Goal: Task Accomplishment & Management: Manage account settings

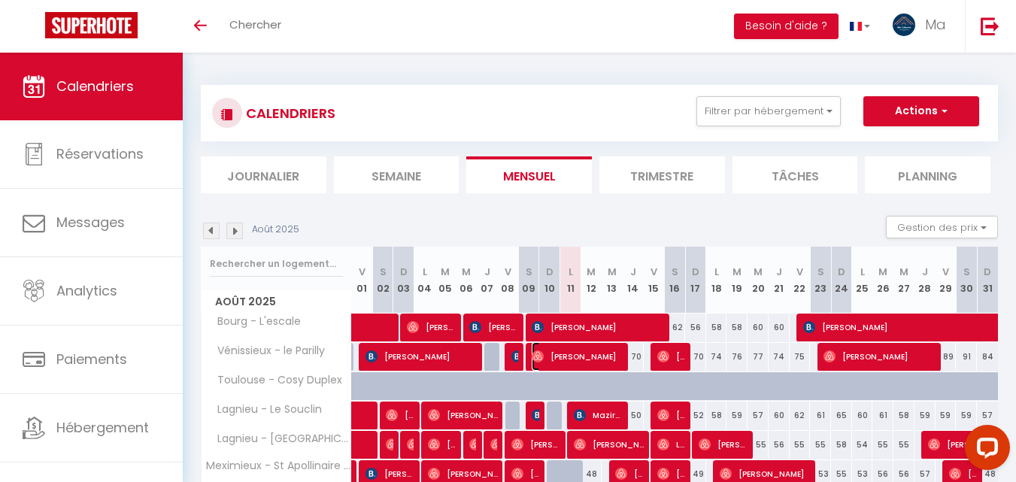
click at [605, 359] on span "[PERSON_NAME]" at bounding box center [577, 356] width 91 height 29
select select "OK"
select select "1"
select select "0"
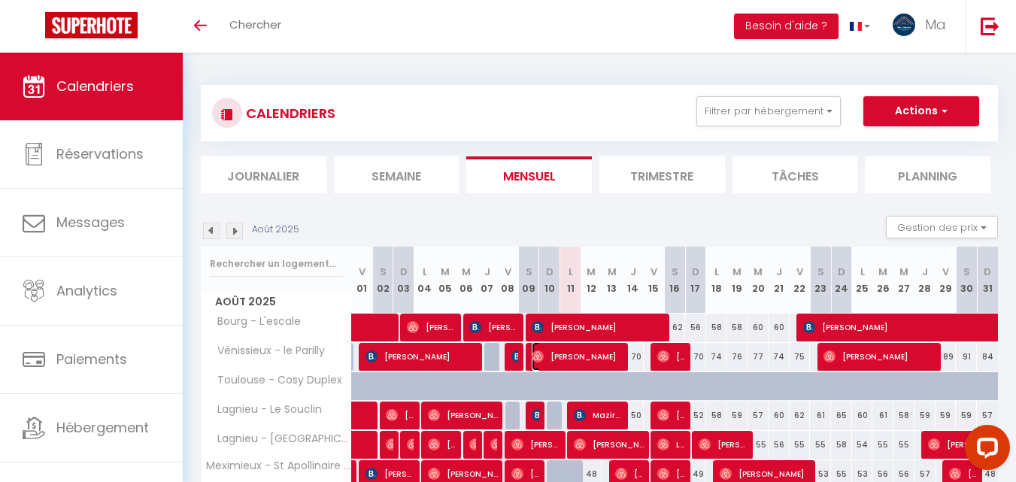
select select "1"
select select
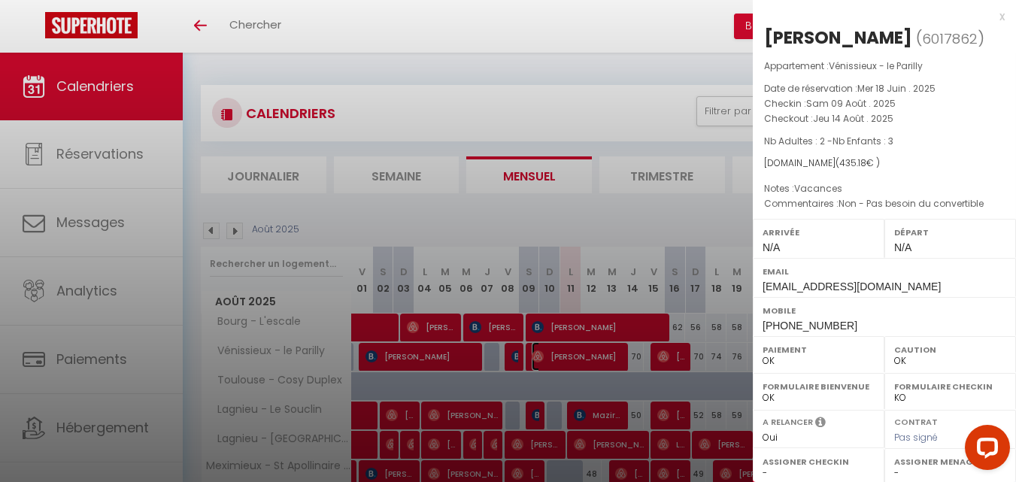
select select "9866"
select select "18588"
click at [829, 41] on div "[PERSON_NAME]" at bounding box center [838, 38] width 148 height 24
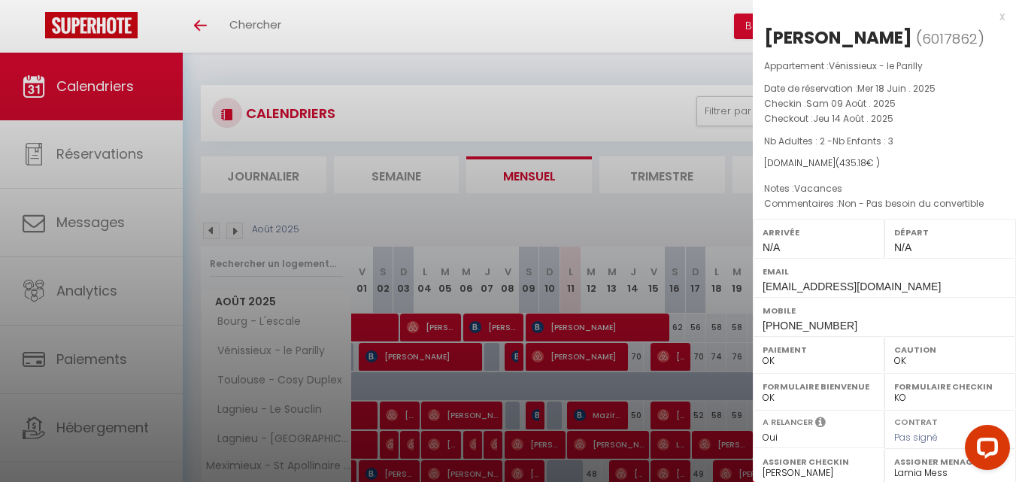
copy div "[PERSON_NAME] ( 6017862 )"
